Goal: Find specific page/section: Find specific page/section

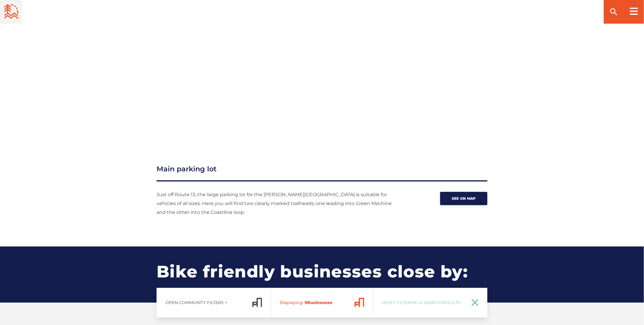
scroll to position [710, 0]
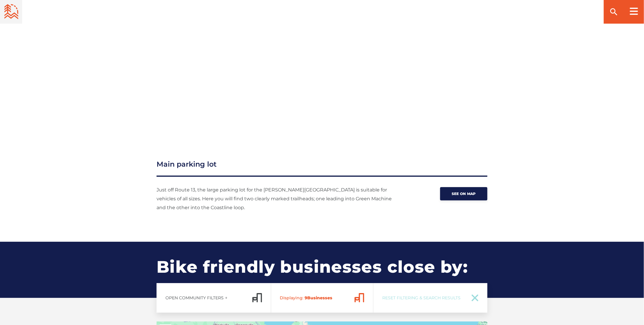
click at [475, 298] on icon at bounding box center [475, 297] width 5 height 5
checkbox input "true"
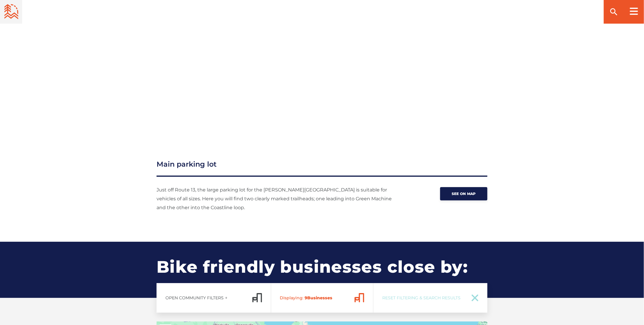
checkbox input "true"
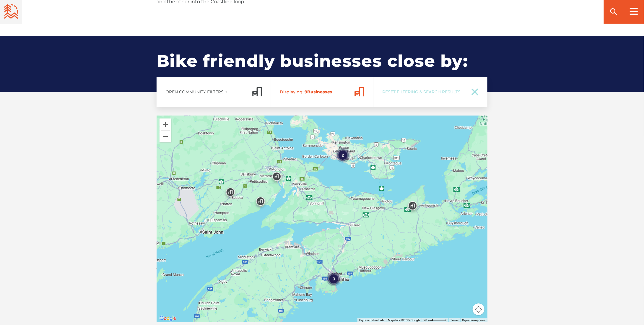
scroll to position [916, 0]
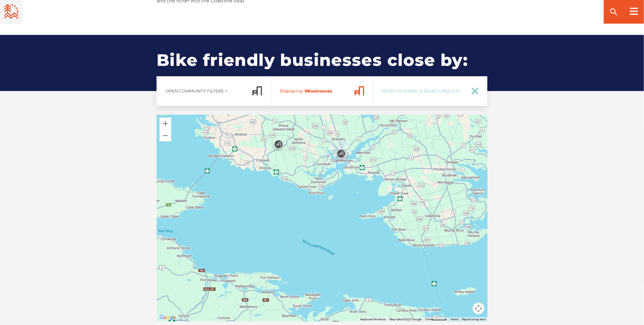
click at [341, 152] on img at bounding box center [342, 155] width 18 height 18
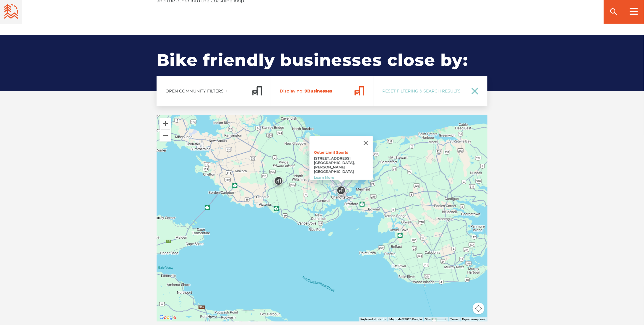
click at [278, 181] on img at bounding box center [279, 183] width 18 height 18
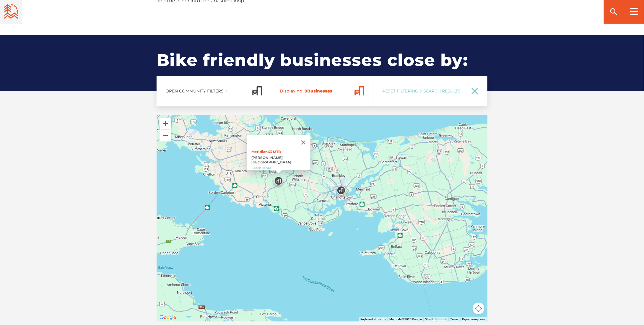
drag, startPoint x: 298, startPoint y: 143, endPoint x: 302, endPoint y: 145, distance: 3.7
click at [298, 143] on button "Close" at bounding box center [304, 142] width 14 height 14
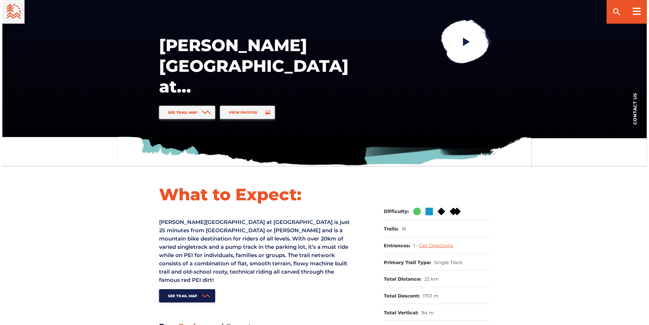
scroll to position [0, 0]
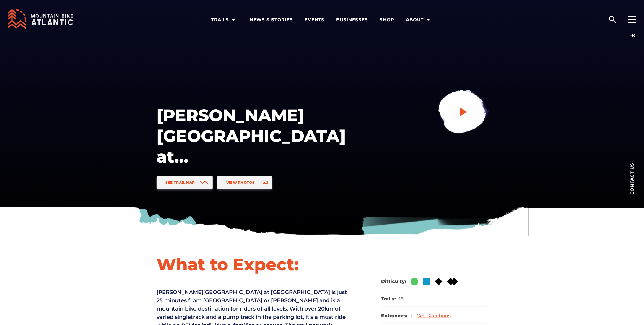
click at [467, 112] on icon "play" at bounding box center [464, 111] width 11 height 11
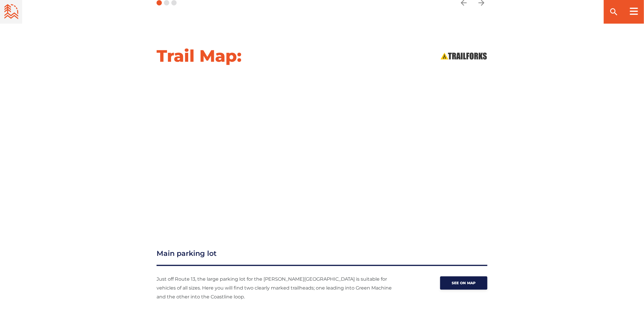
scroll to position [621, 0]
